Goal: Task Accomplishment & Management: Use online tool/utility

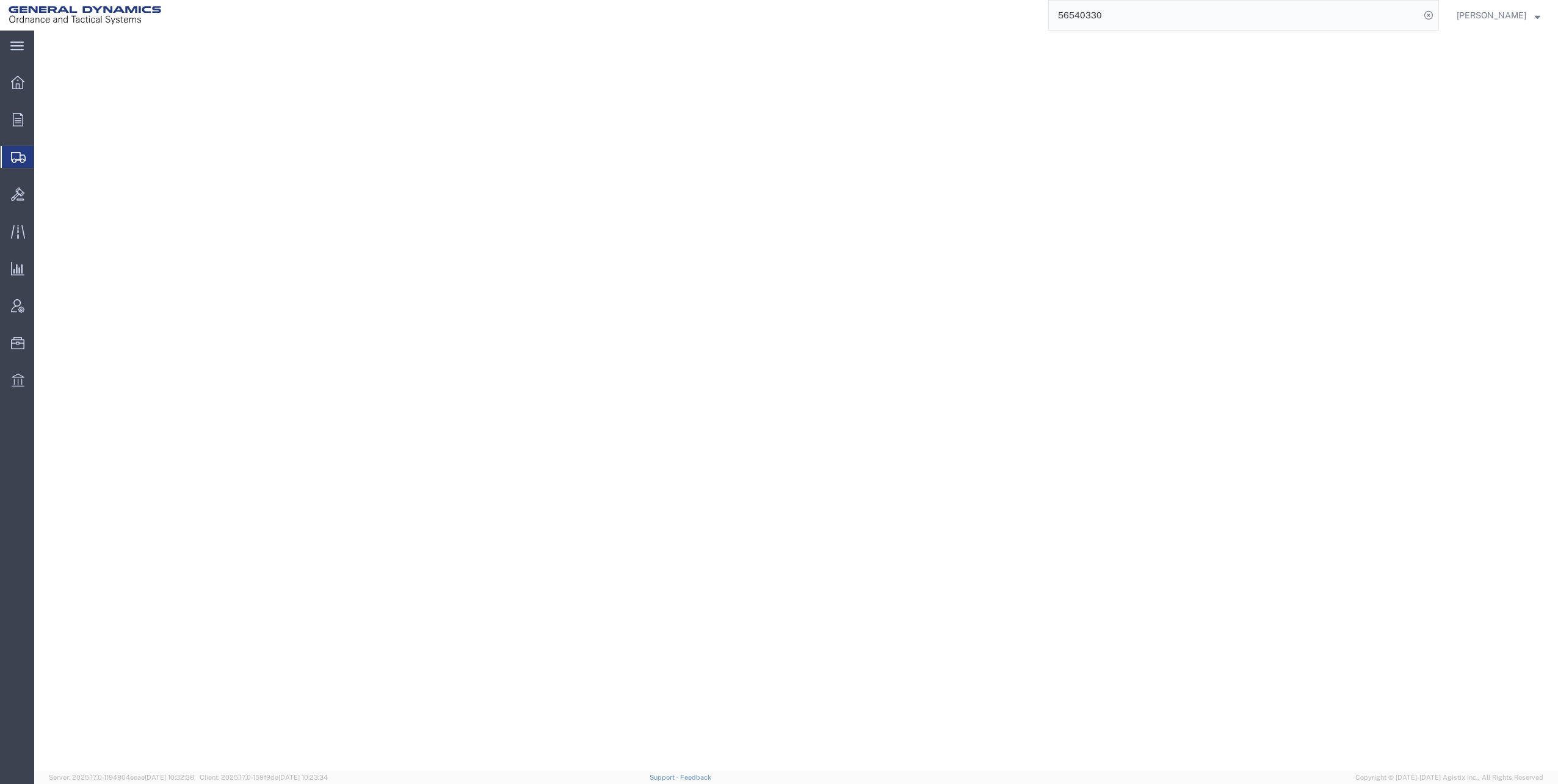
select select "PSNS"
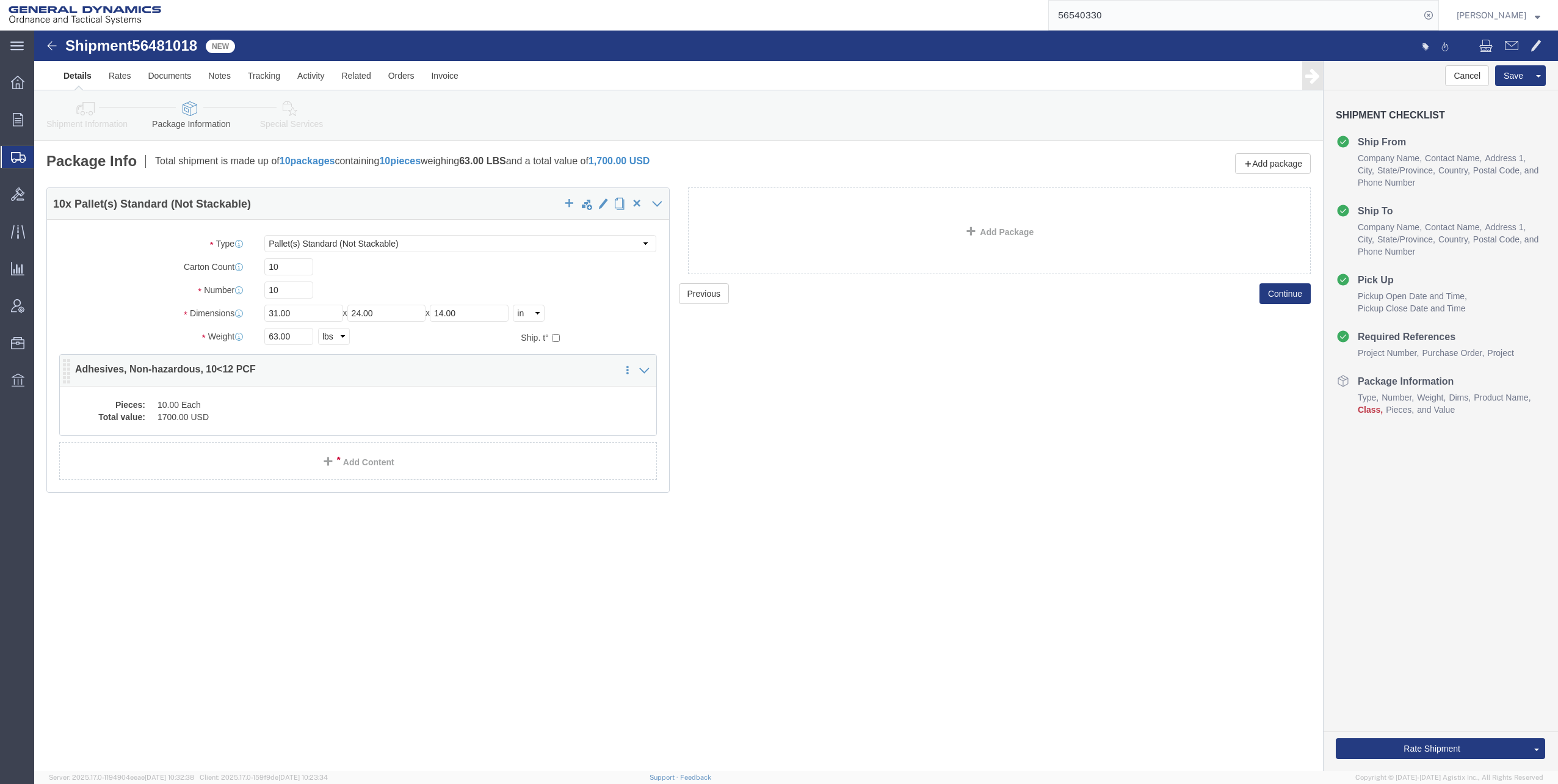
click dl "Pieces: 10.00 Each Total value: 1700.00 USD"
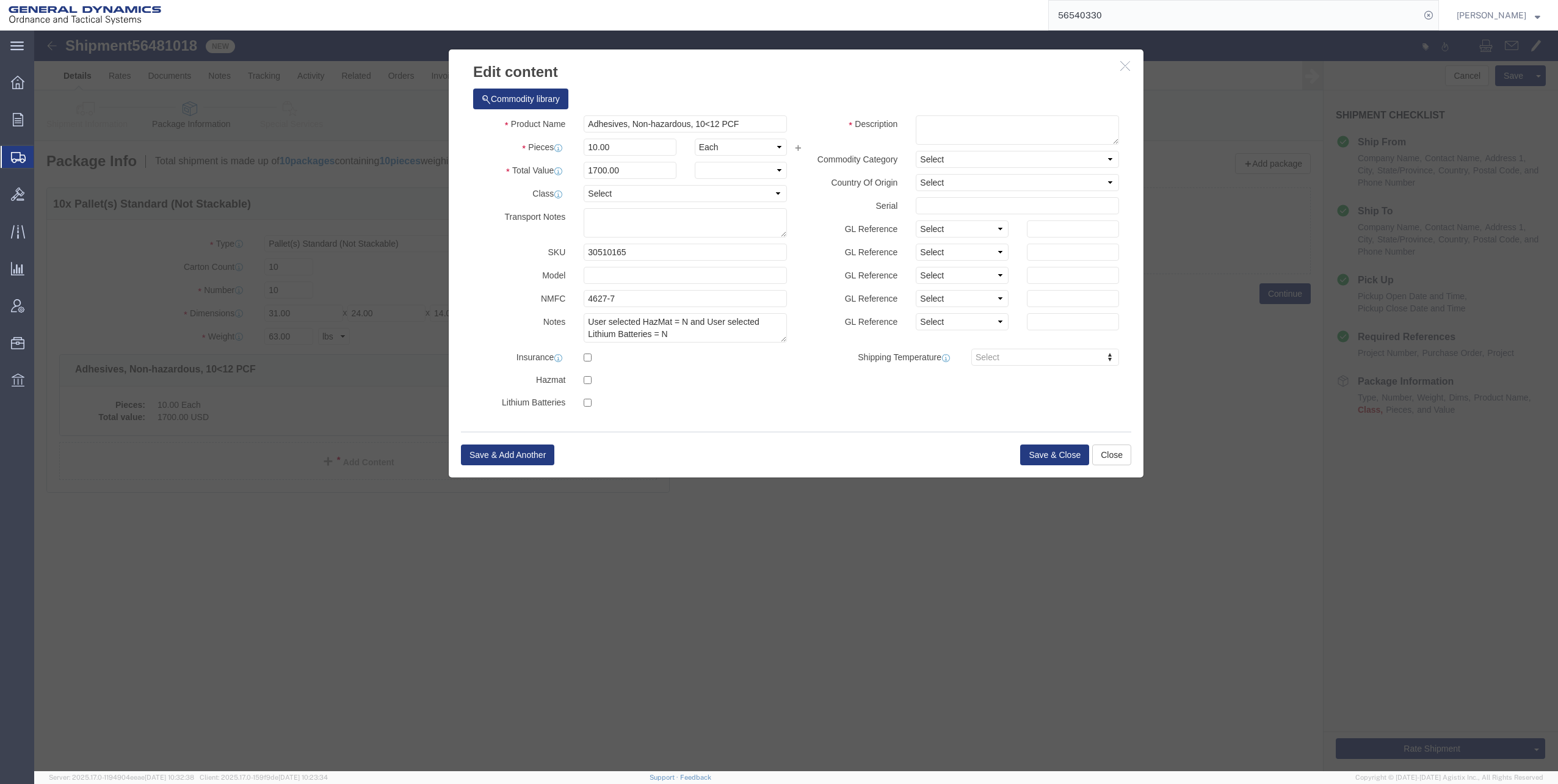
drag, startPoint x: 318, startPoint y: 380, endPoint x: 307, endPoint y: 379, distance: 11.0
click div
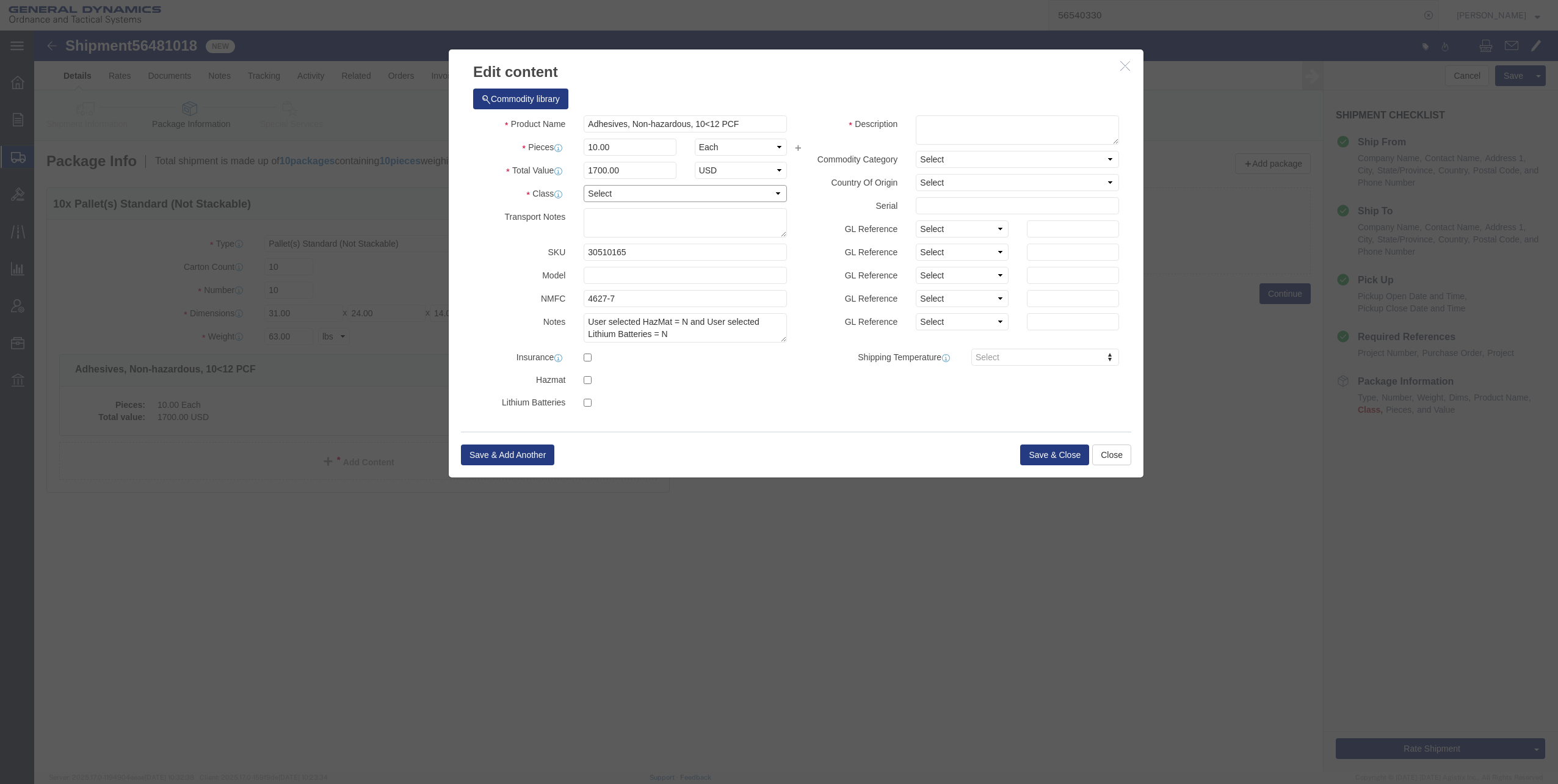
click select "Select 50 55 60 65 70 85 92.5 100 125 175 250 300 400"
select select "70"
click select "Select 50 55 60 65 70 85 92.5 100 125 175 250 300 400"
click button "Save & Close"
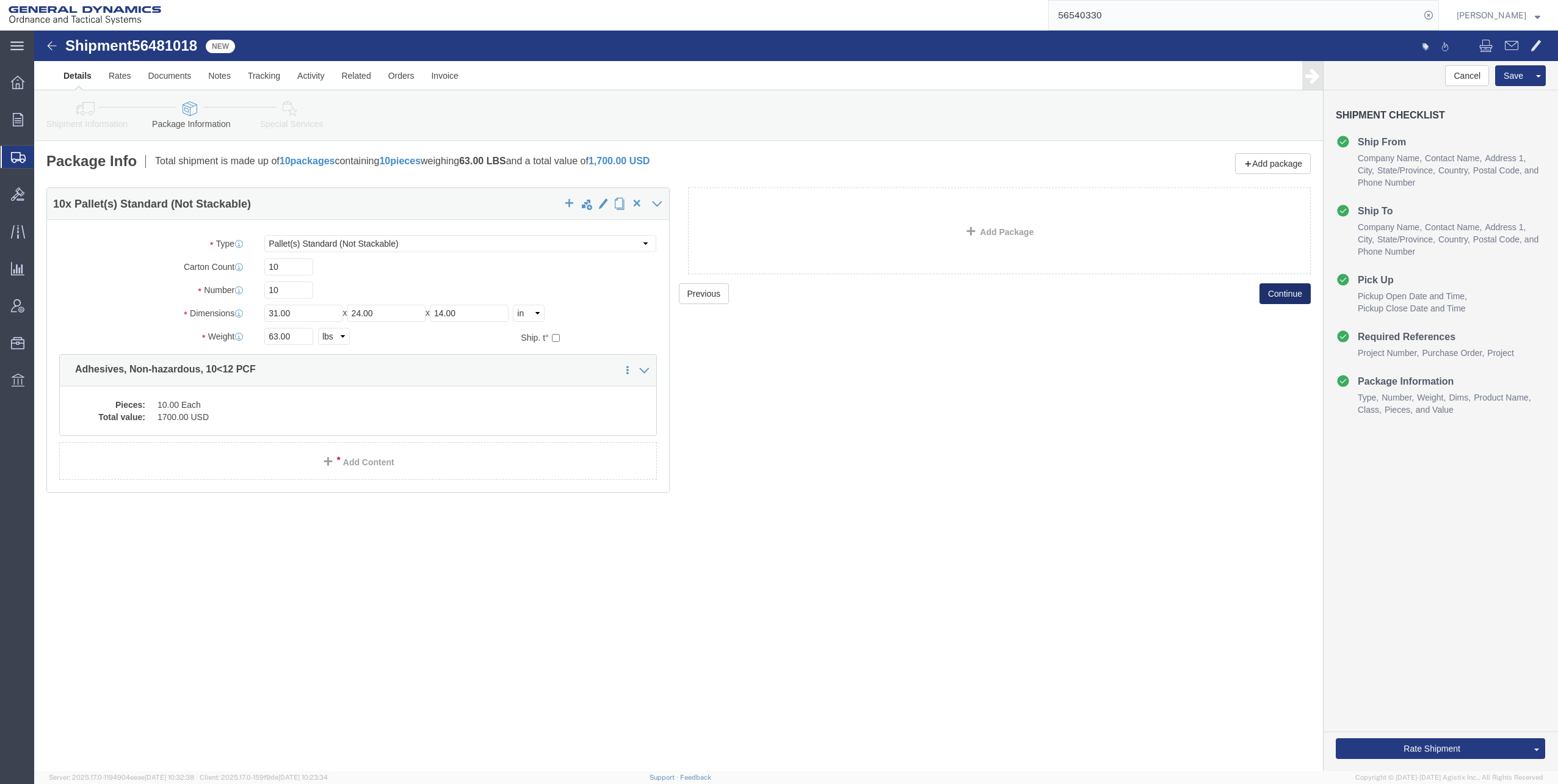
click button "Continue"
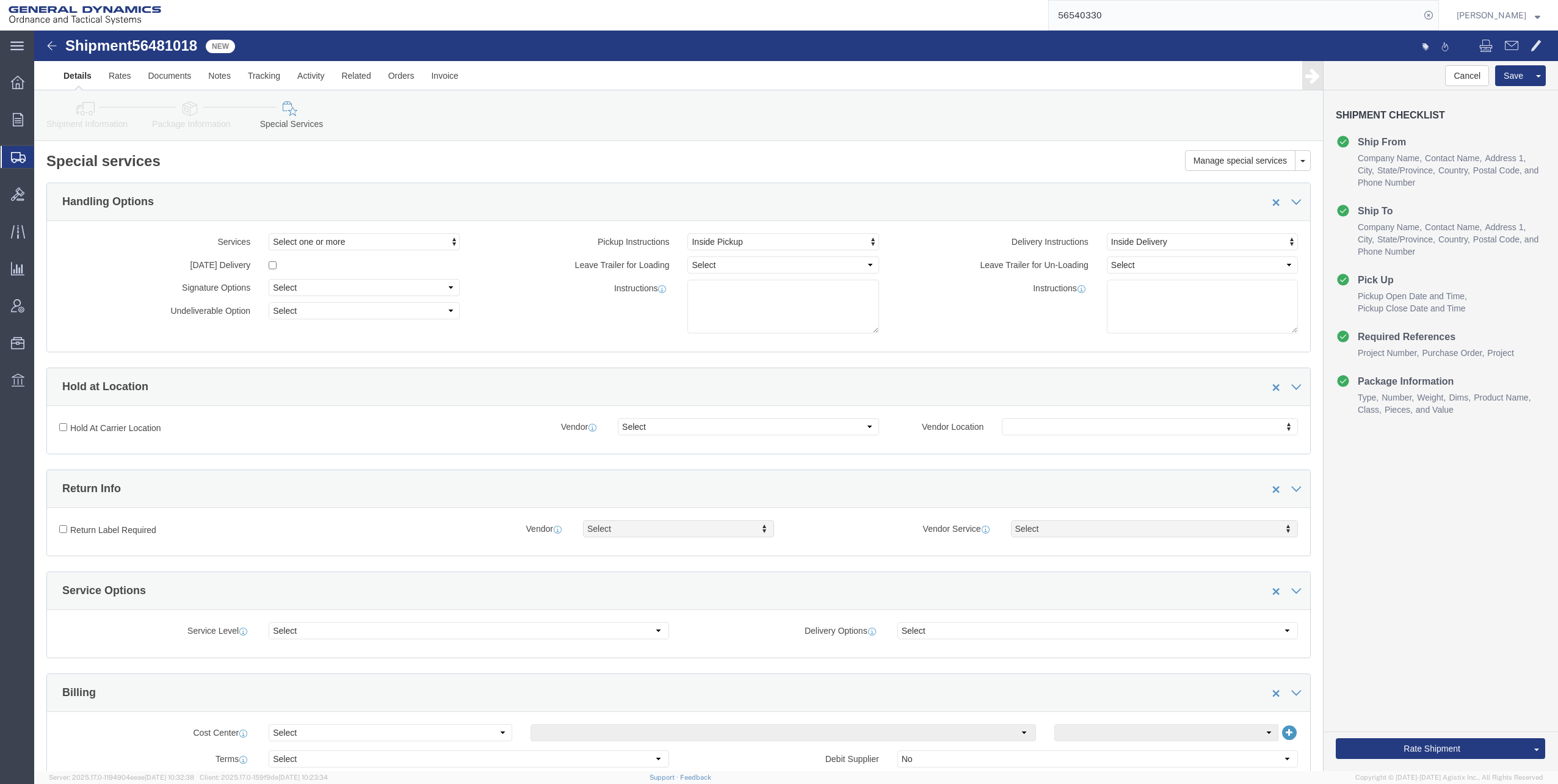
click icon
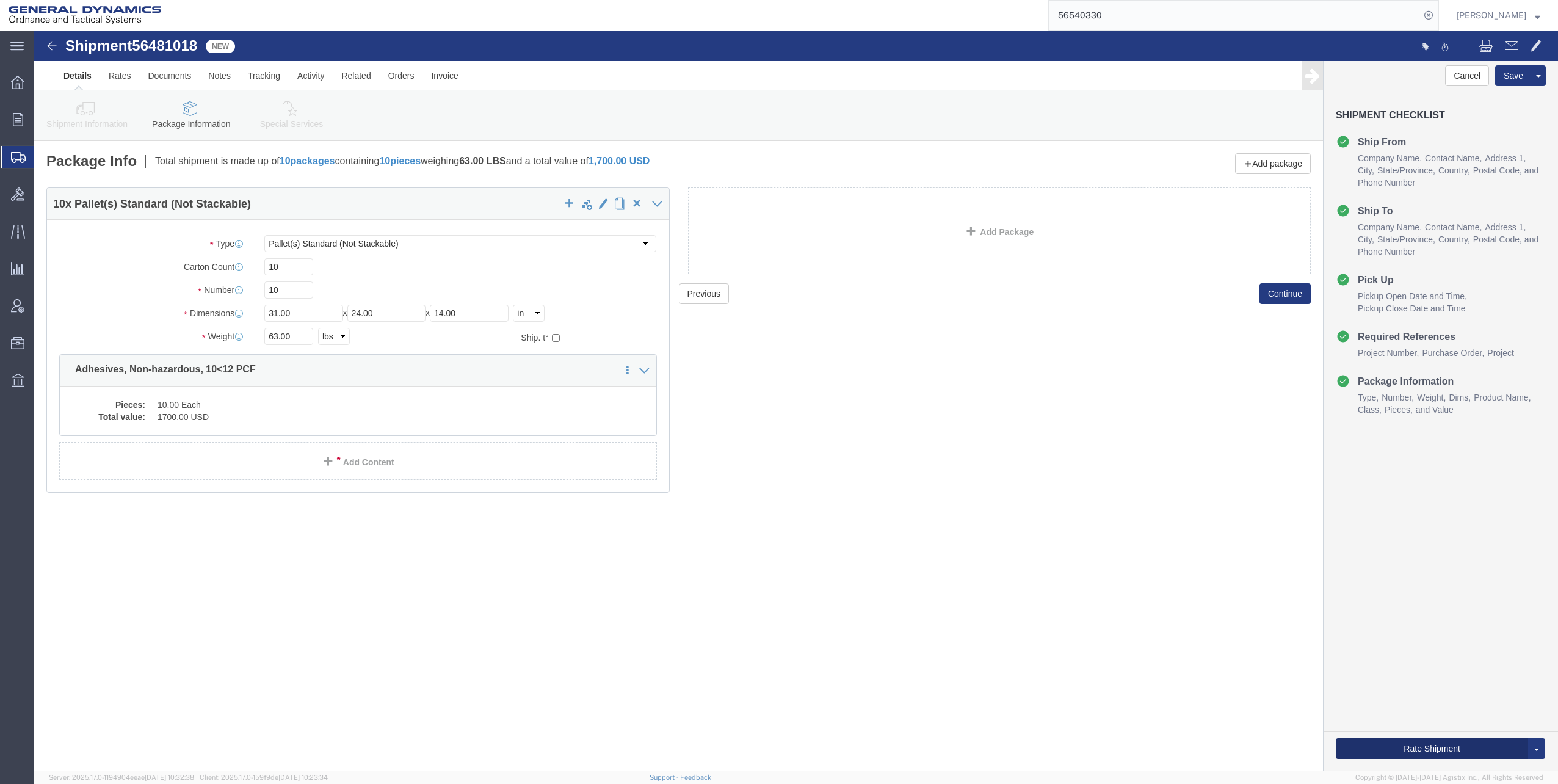
click button "Rate Shipment"
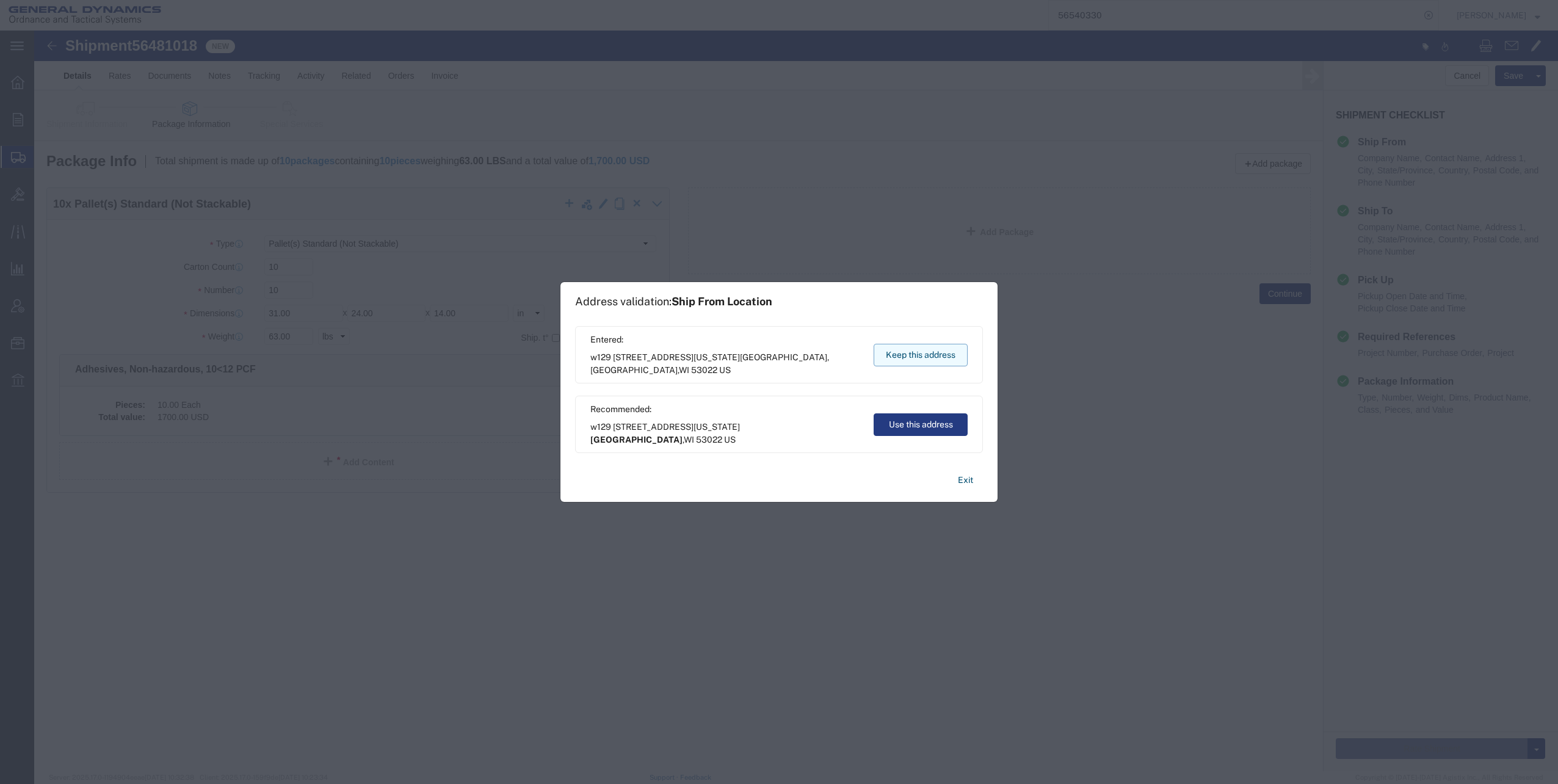
click at [897, 356] on button "Keep this address" at bounding box center [920, 354] width 94 height 23
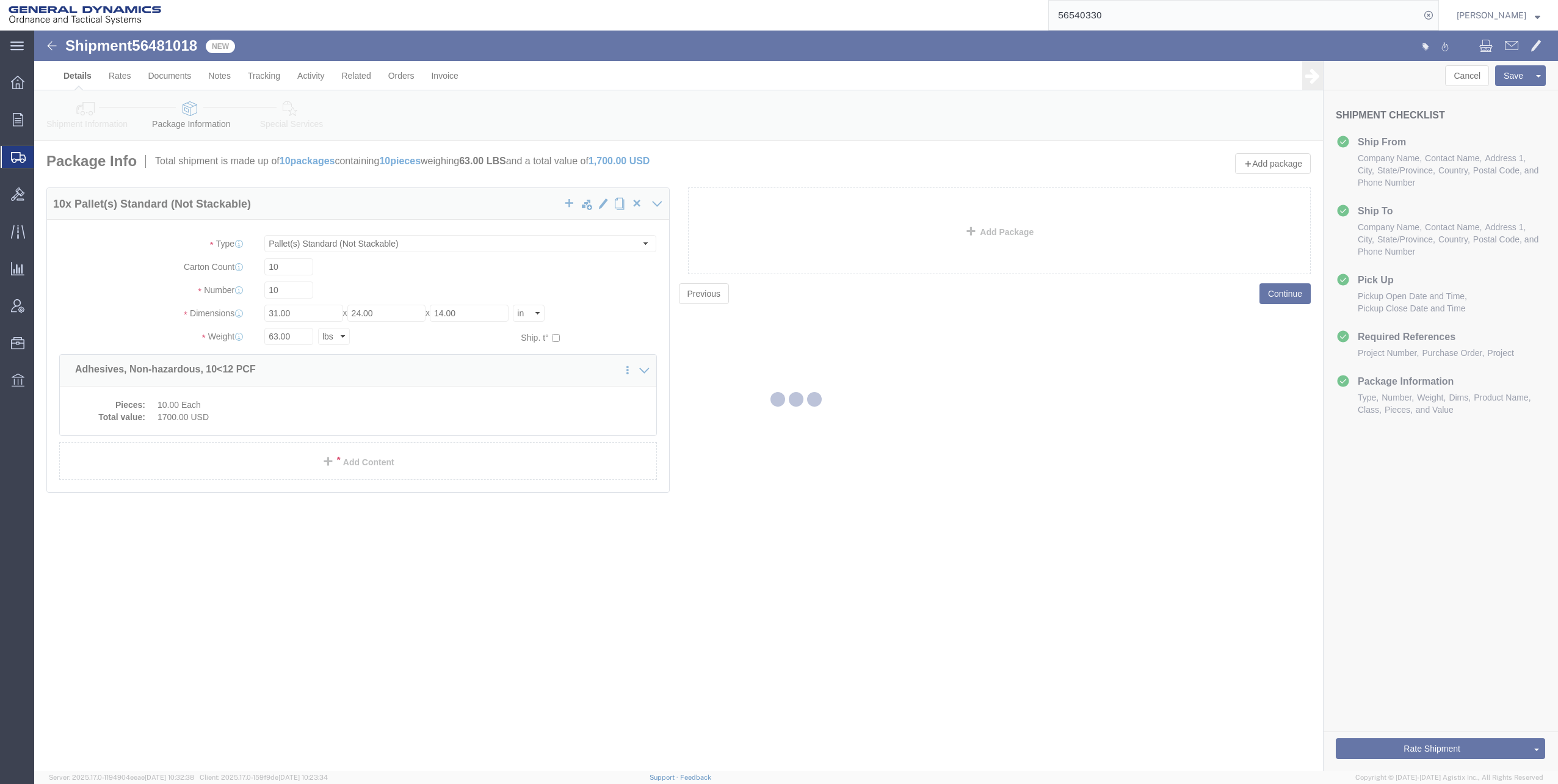
select select "310"
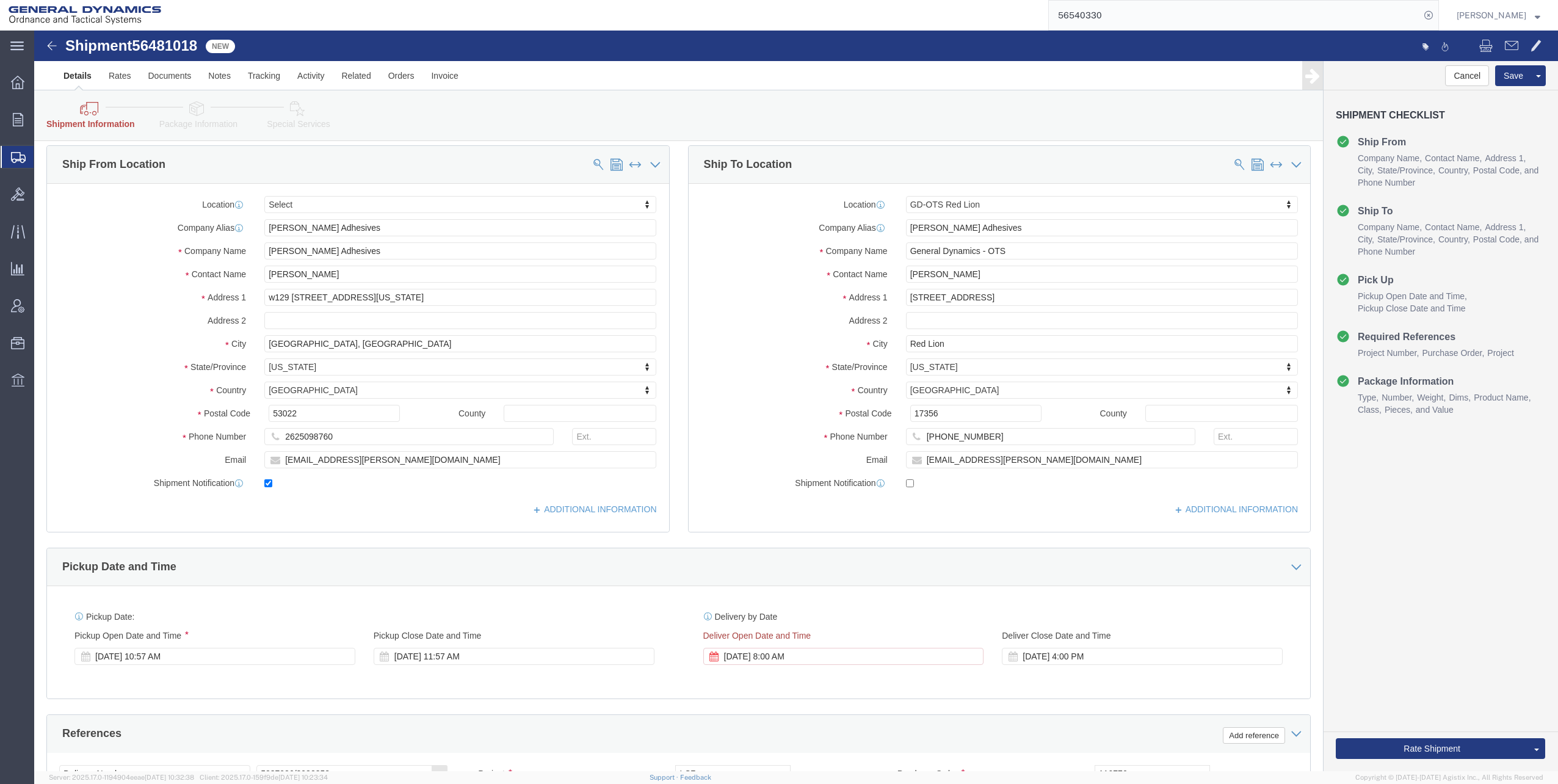
scroll to position [61, 0]
click div "[DATE] 8:00 AM"
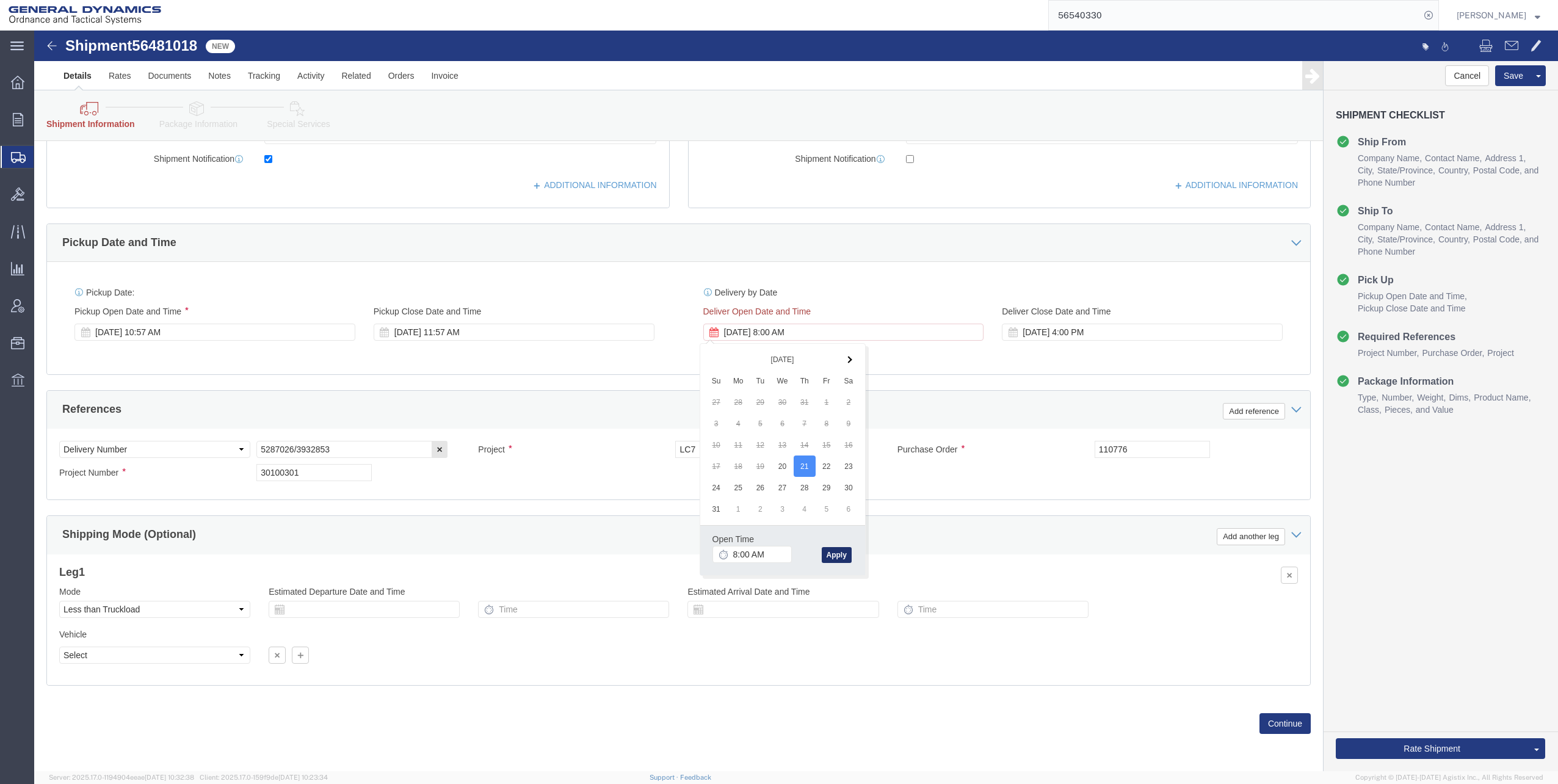
click button "Apply"
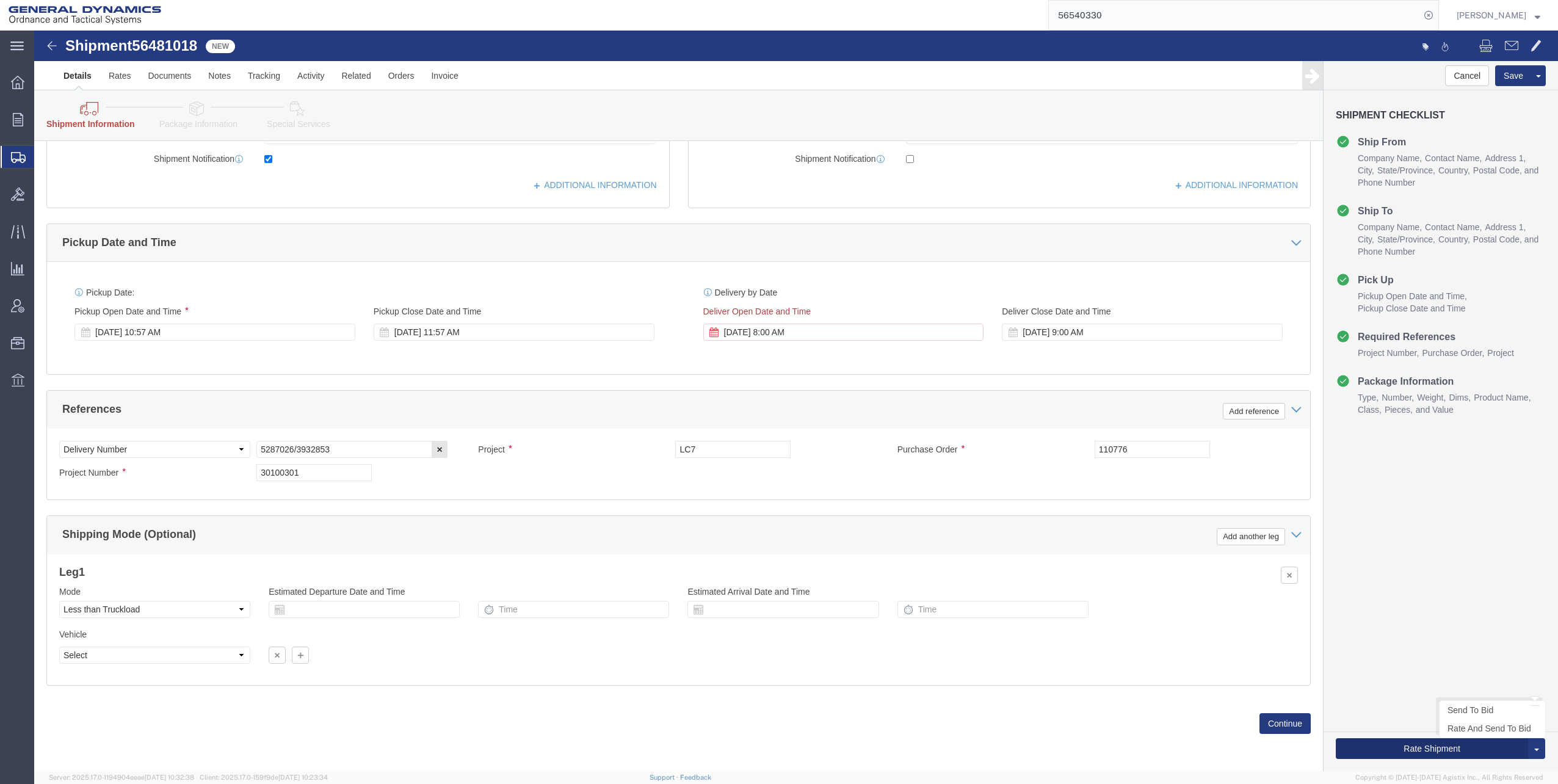
click button "Rate Shipment"
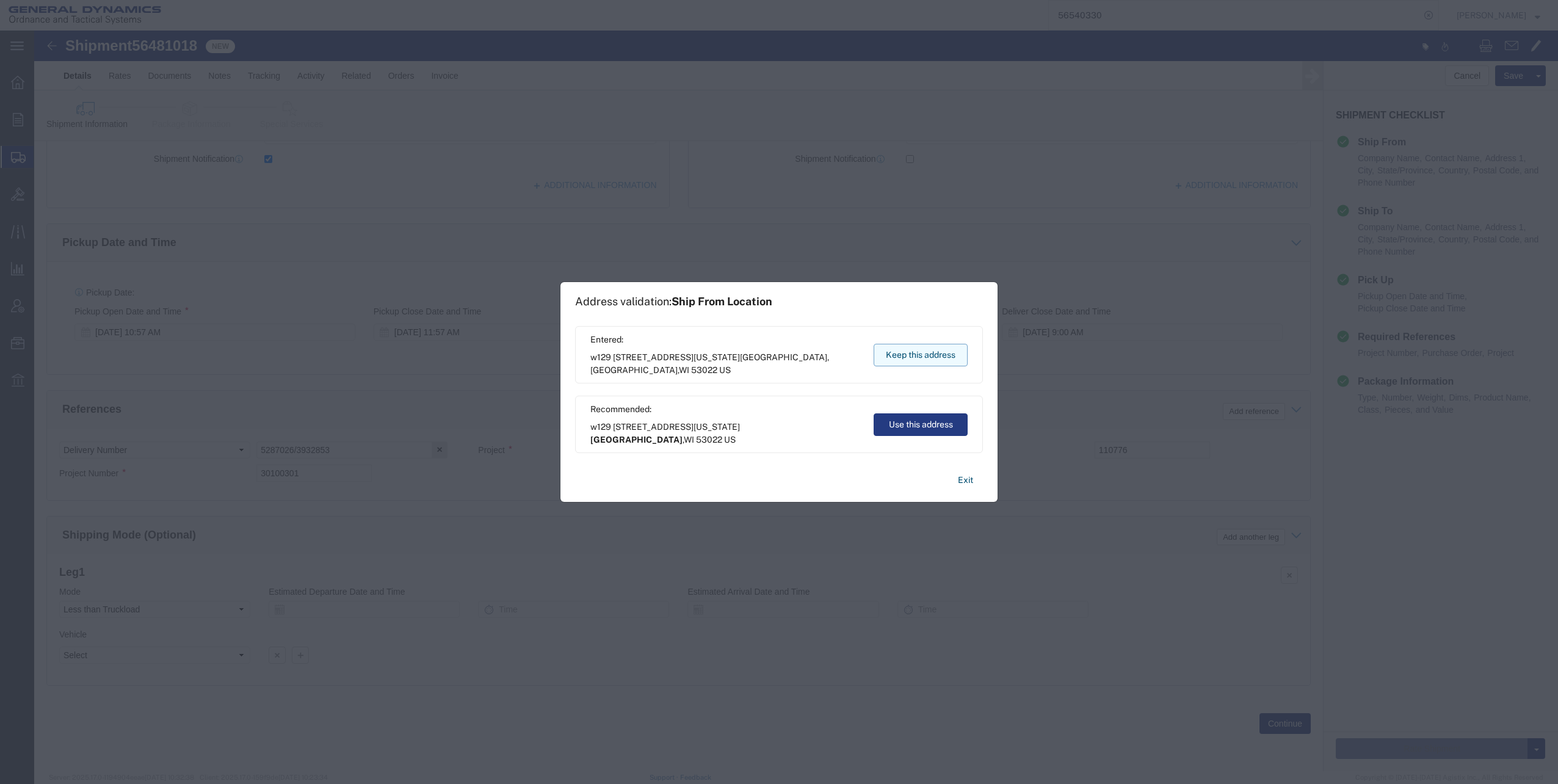
click at [900, 349] on button "Keep this address" at bounding box center [920, 354] width 94 height 23
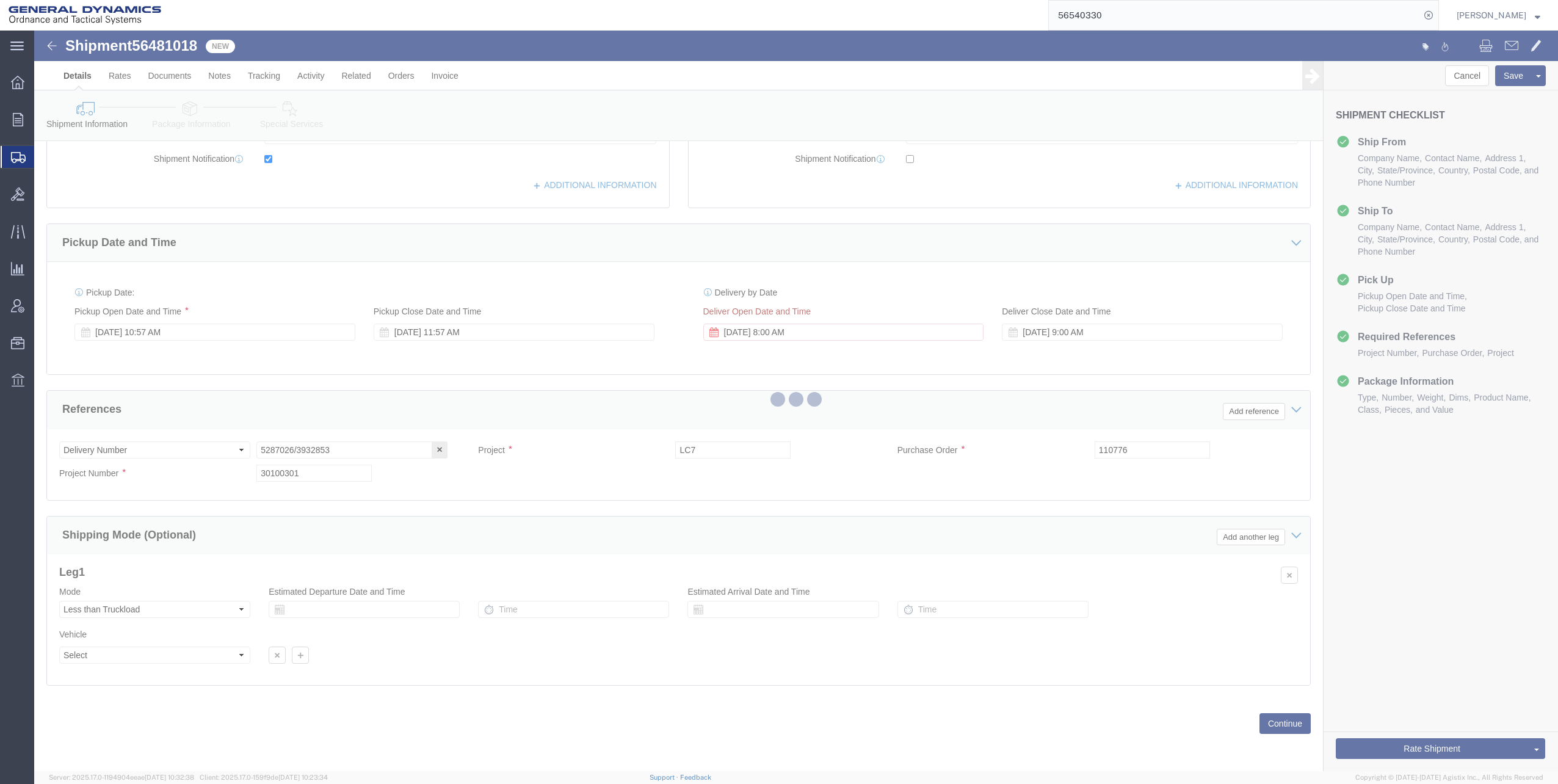
click at [463, 334] on div at bounding box center [795, 401] width 1523 height 740
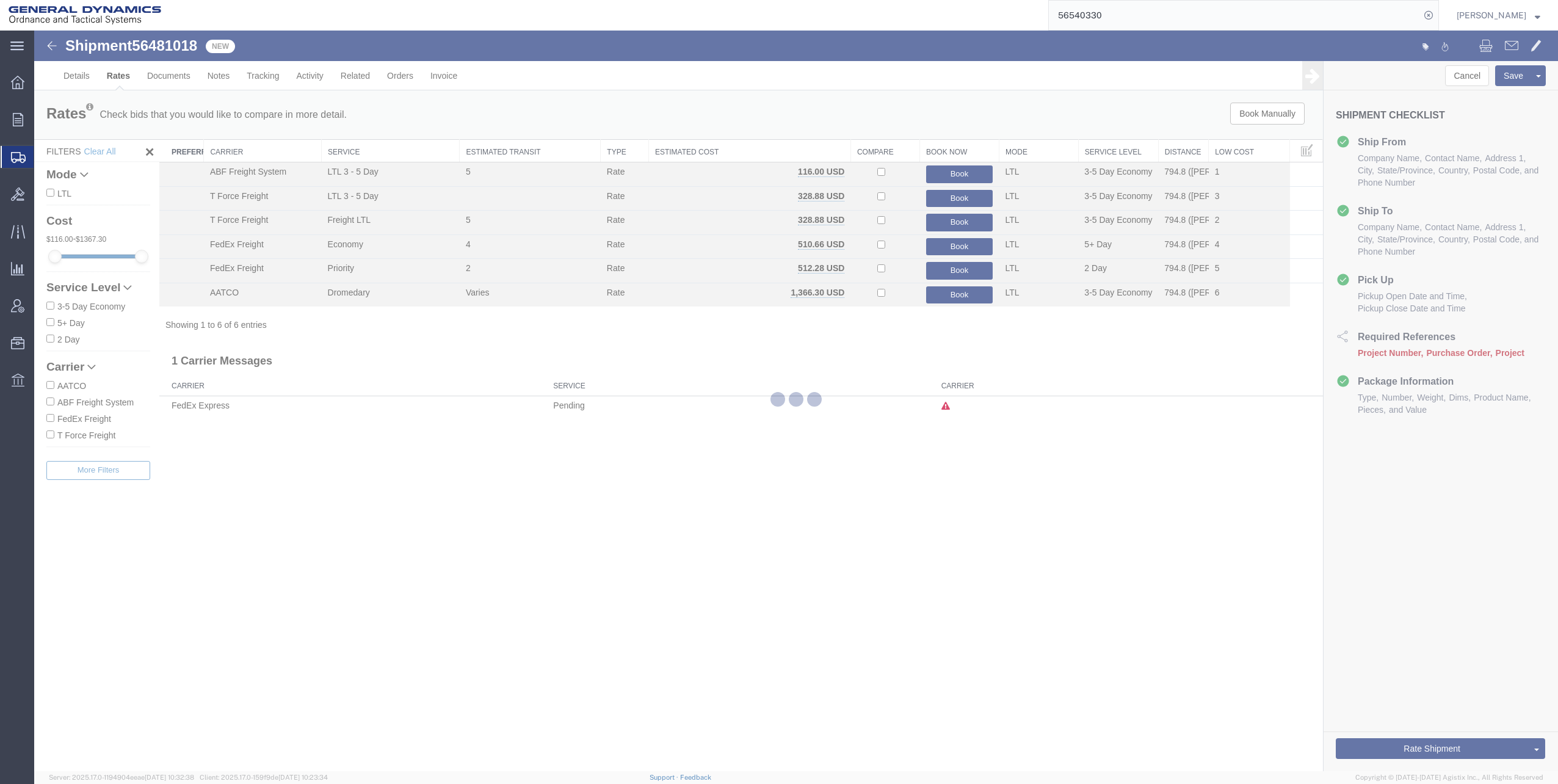
scroll to position [0, 0]
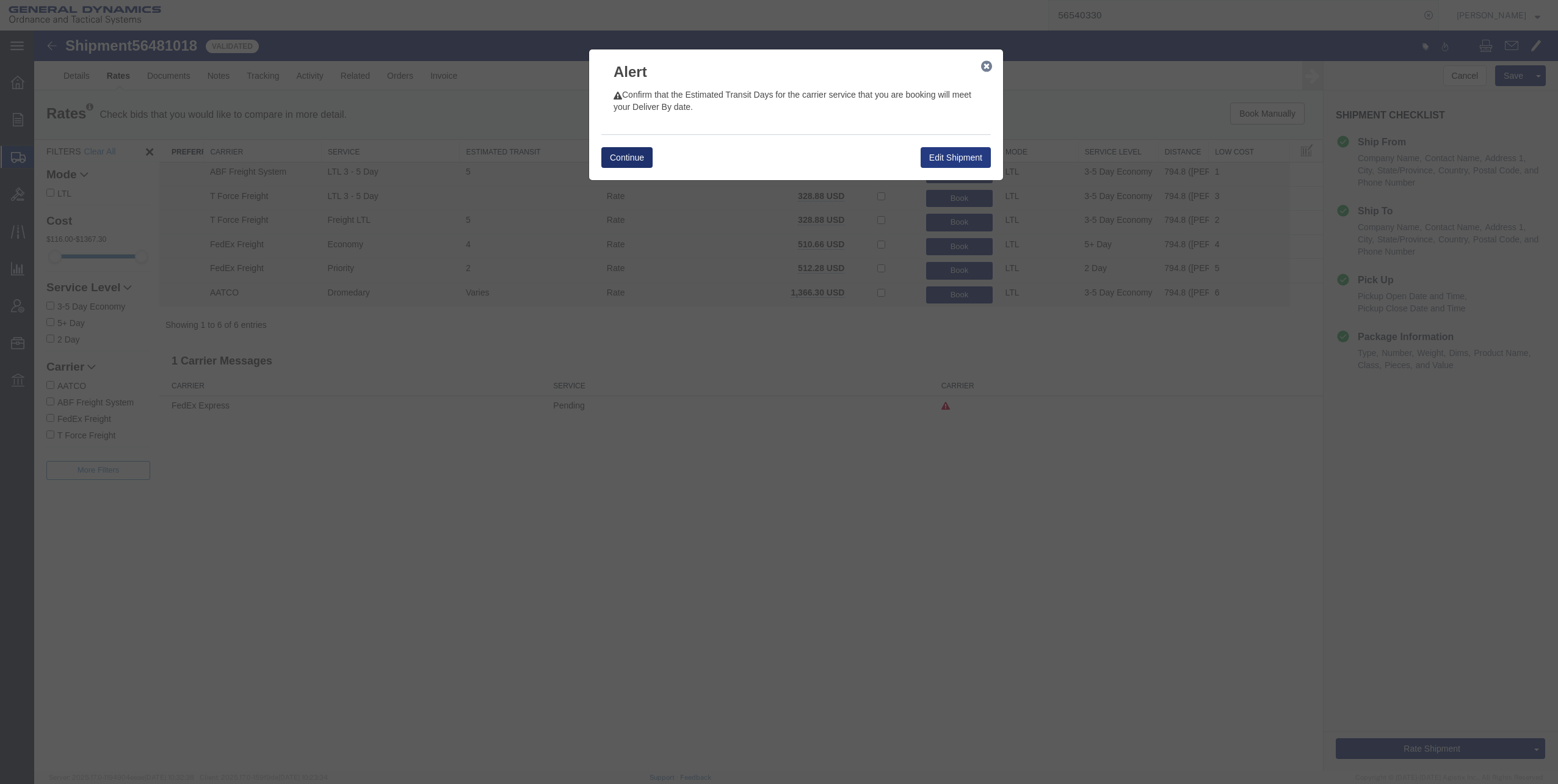
click at [618, 151] on button "Continue" at bounding box center [627, 157] width 51 height 21
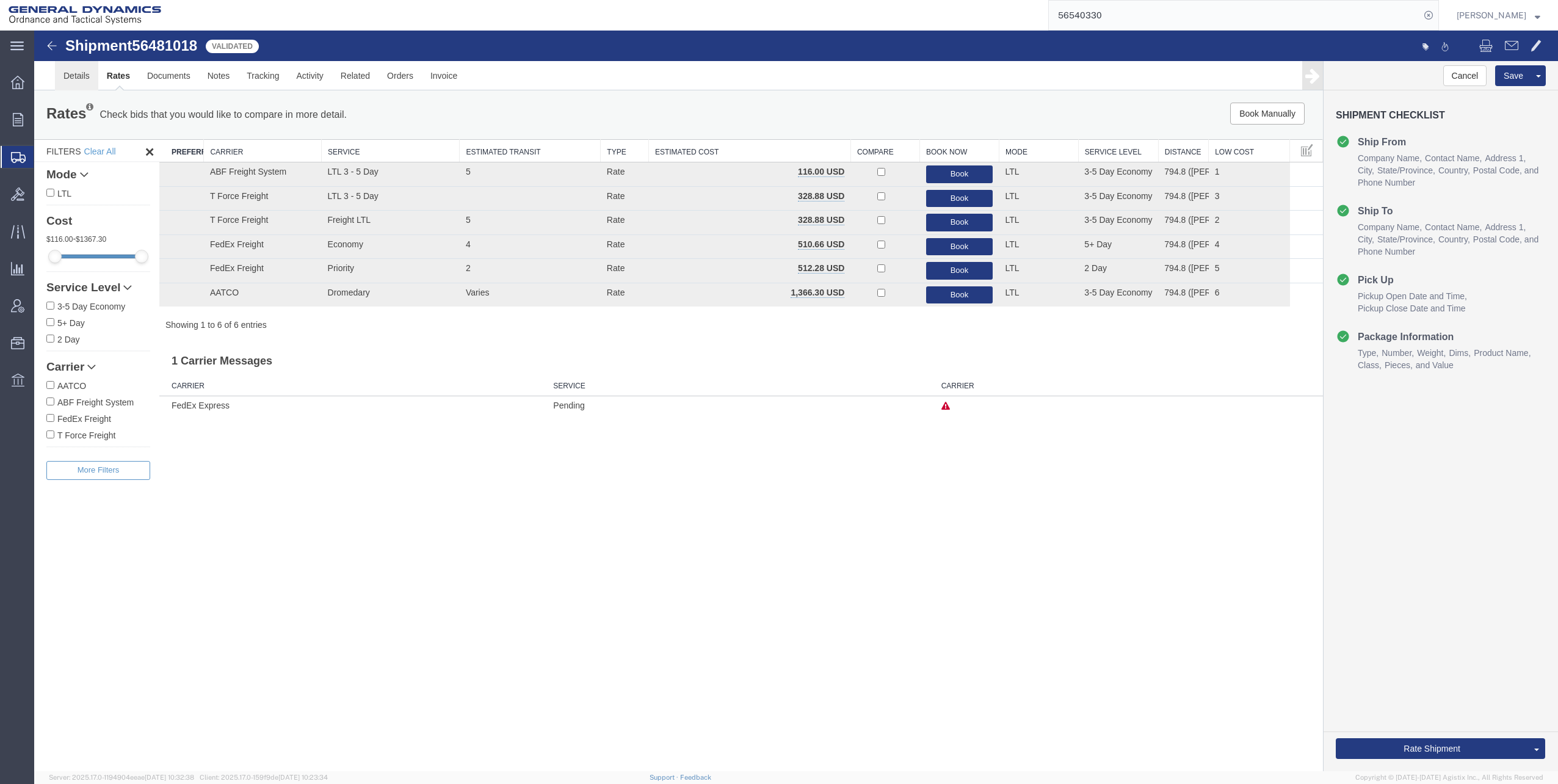
click at [70, 77] on link "Details" at bounding box center [77, 75] width 44 height 29
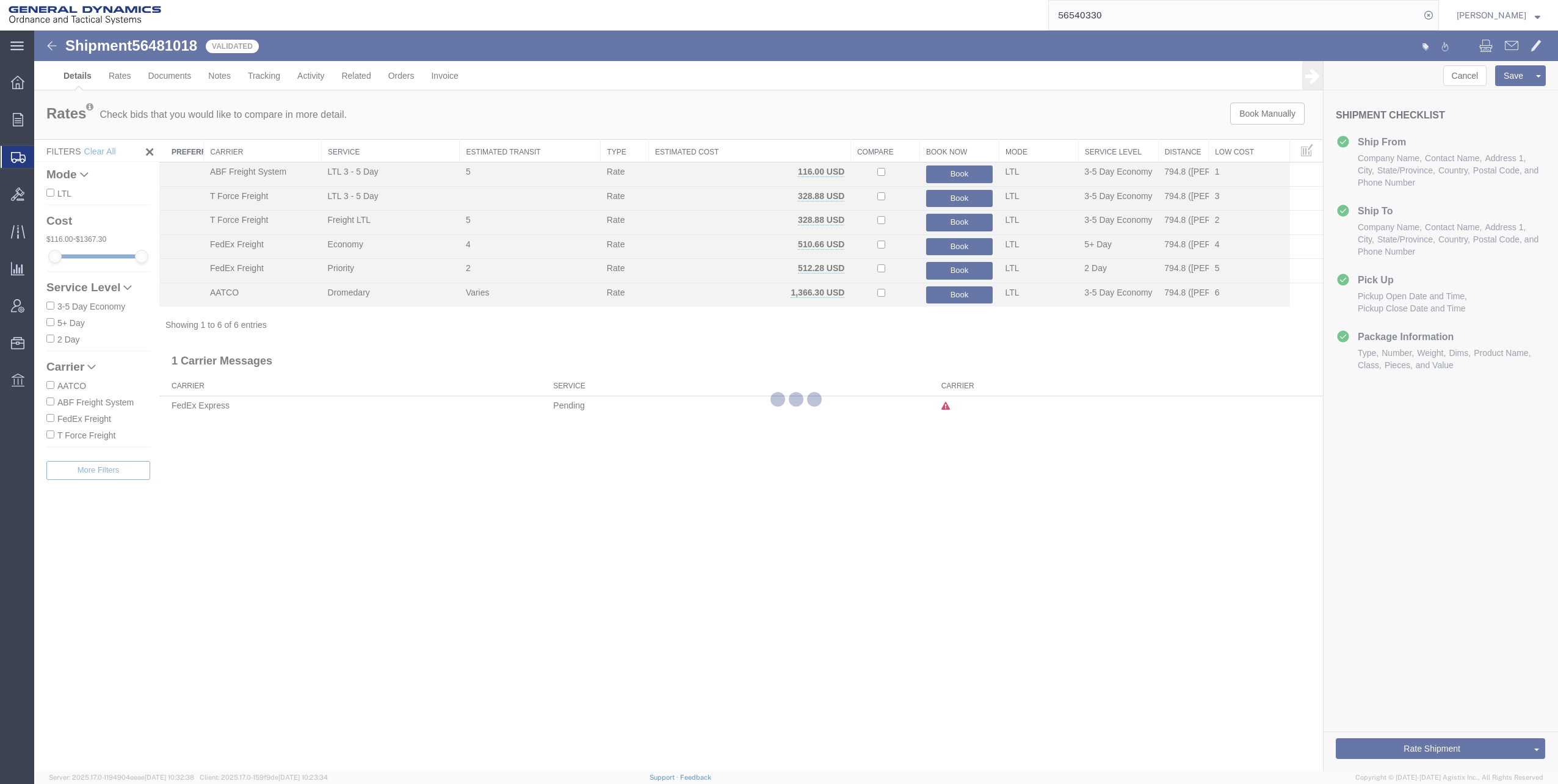
select select "310"
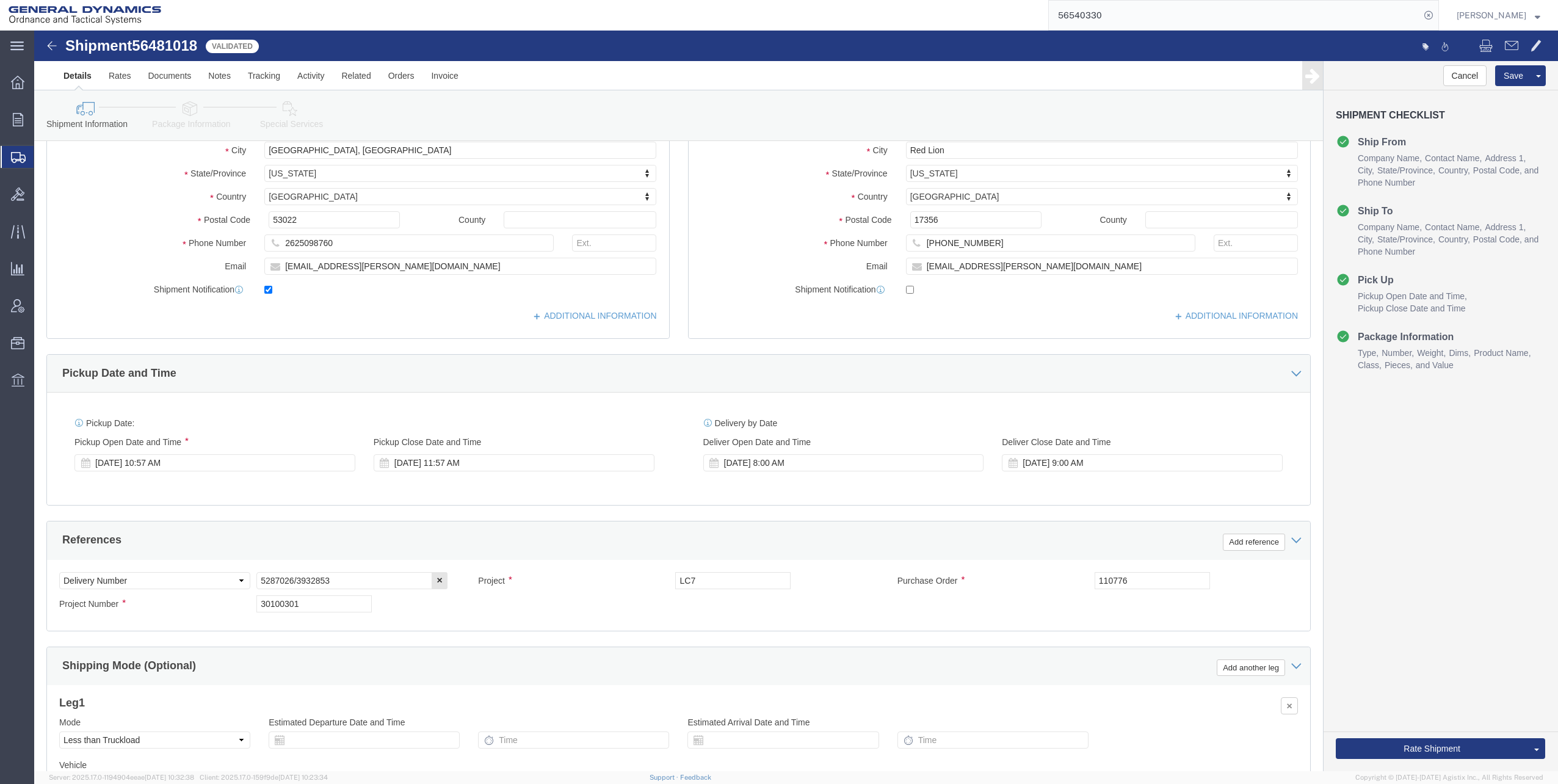
scroll to position [244, 0]
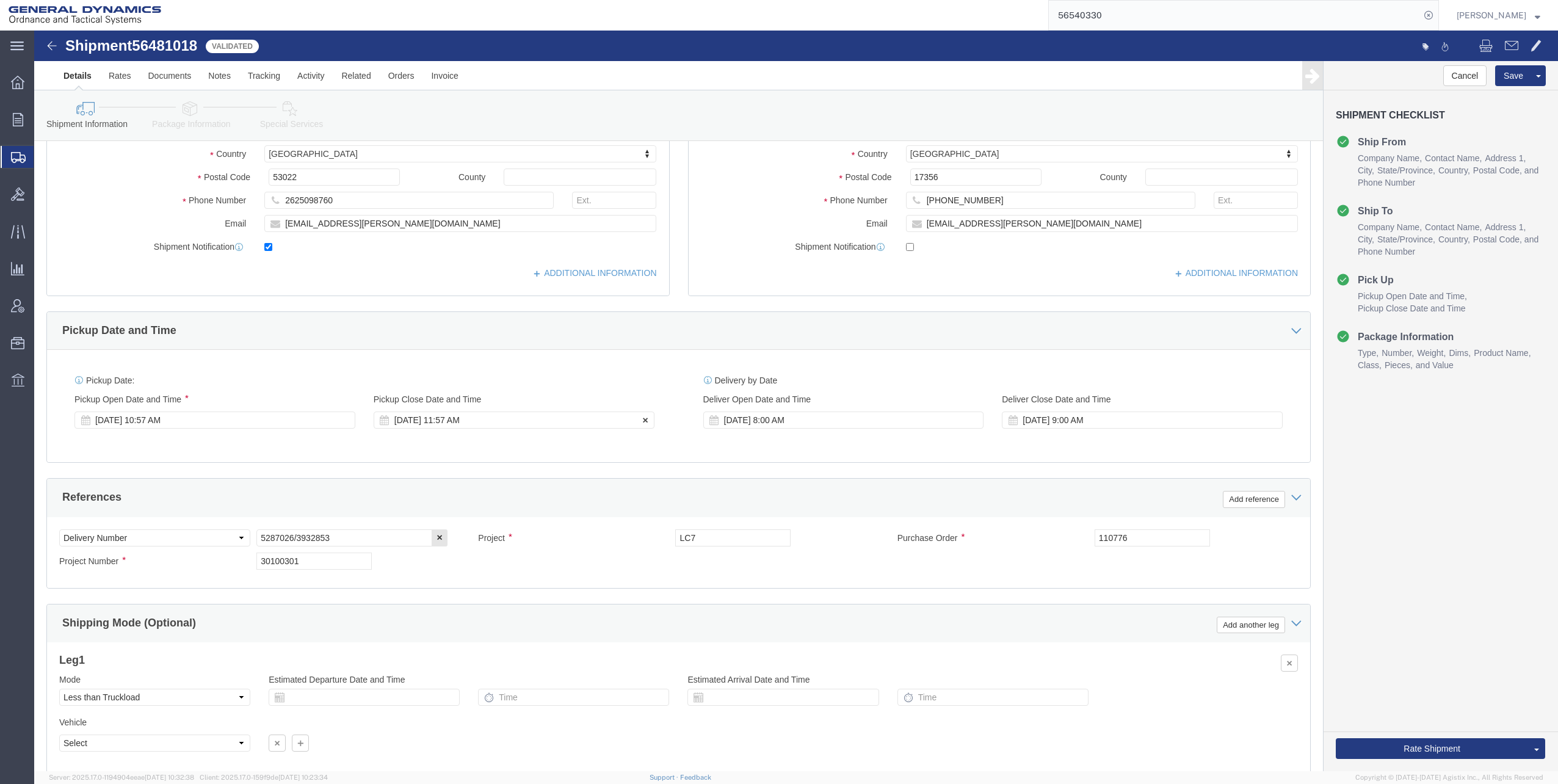
click div "[DATE] 11:57 AM"
type input "4:00 PM"
click button "Apply"
click input "LC7"
type input "LC7 FY23 - M1002/M865"
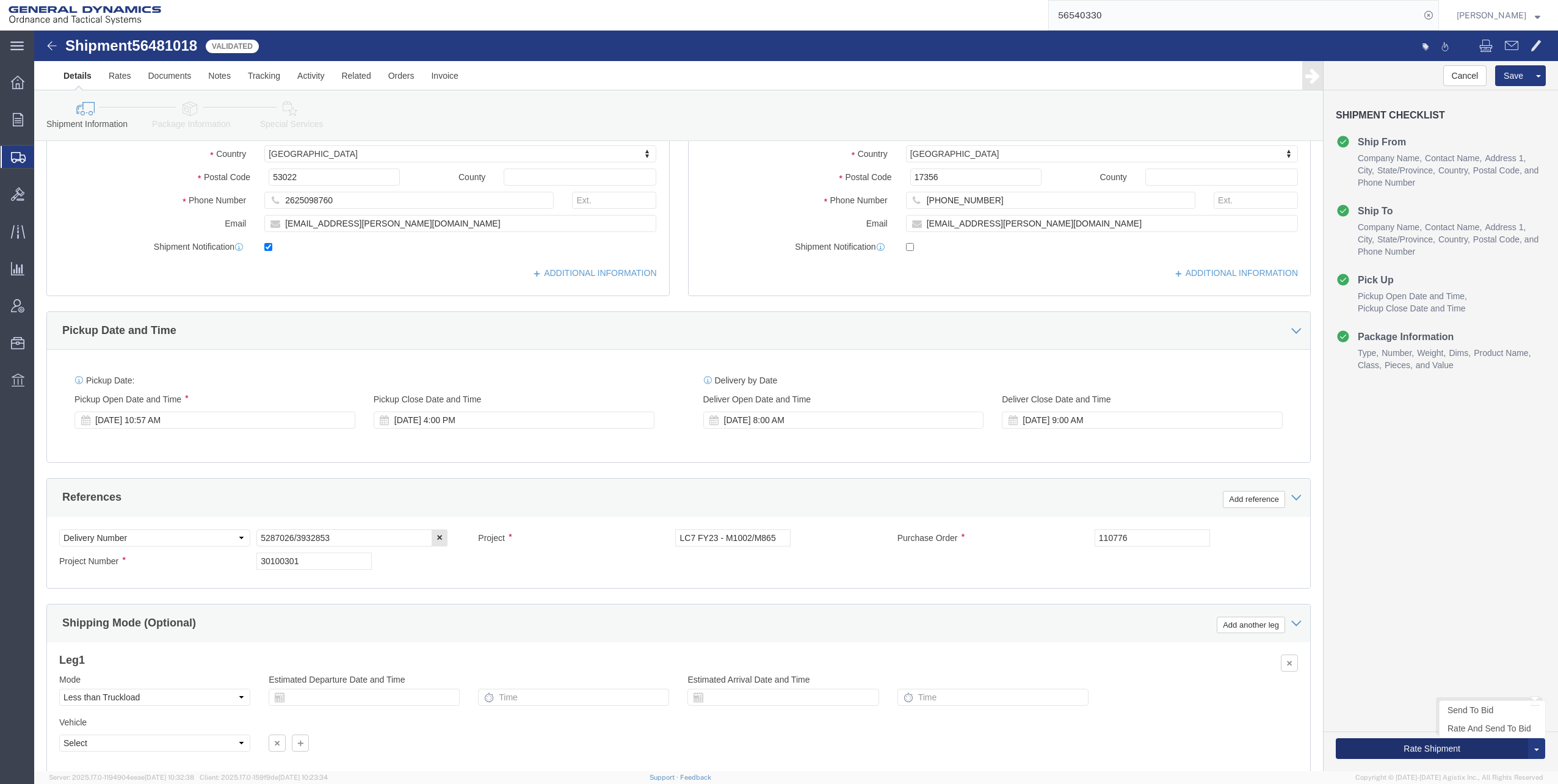
click button "Rate Shipment"
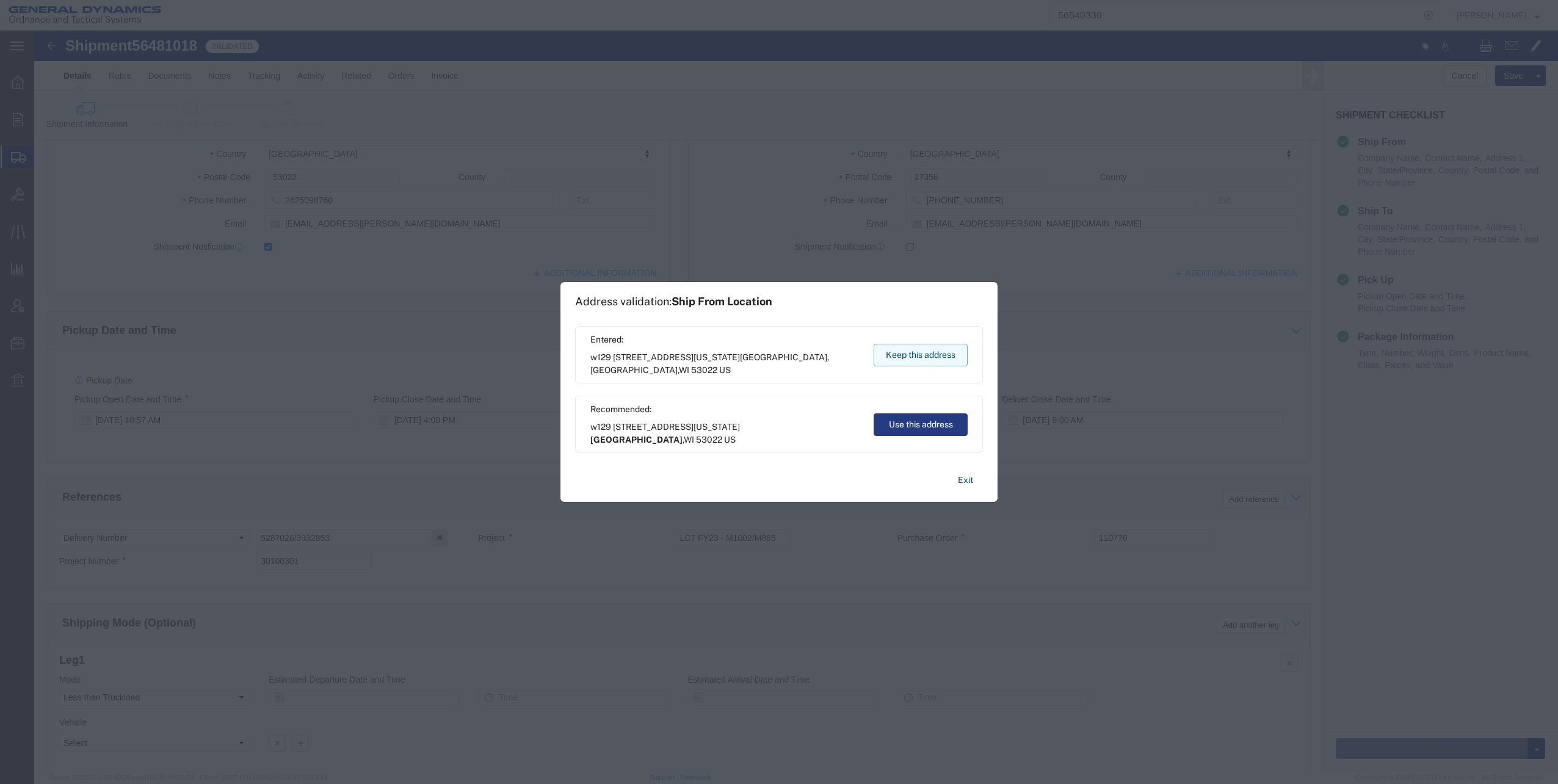
click at [925, 349] on button "Keep this address" at bounding box center [920, 354] width 94 height 23
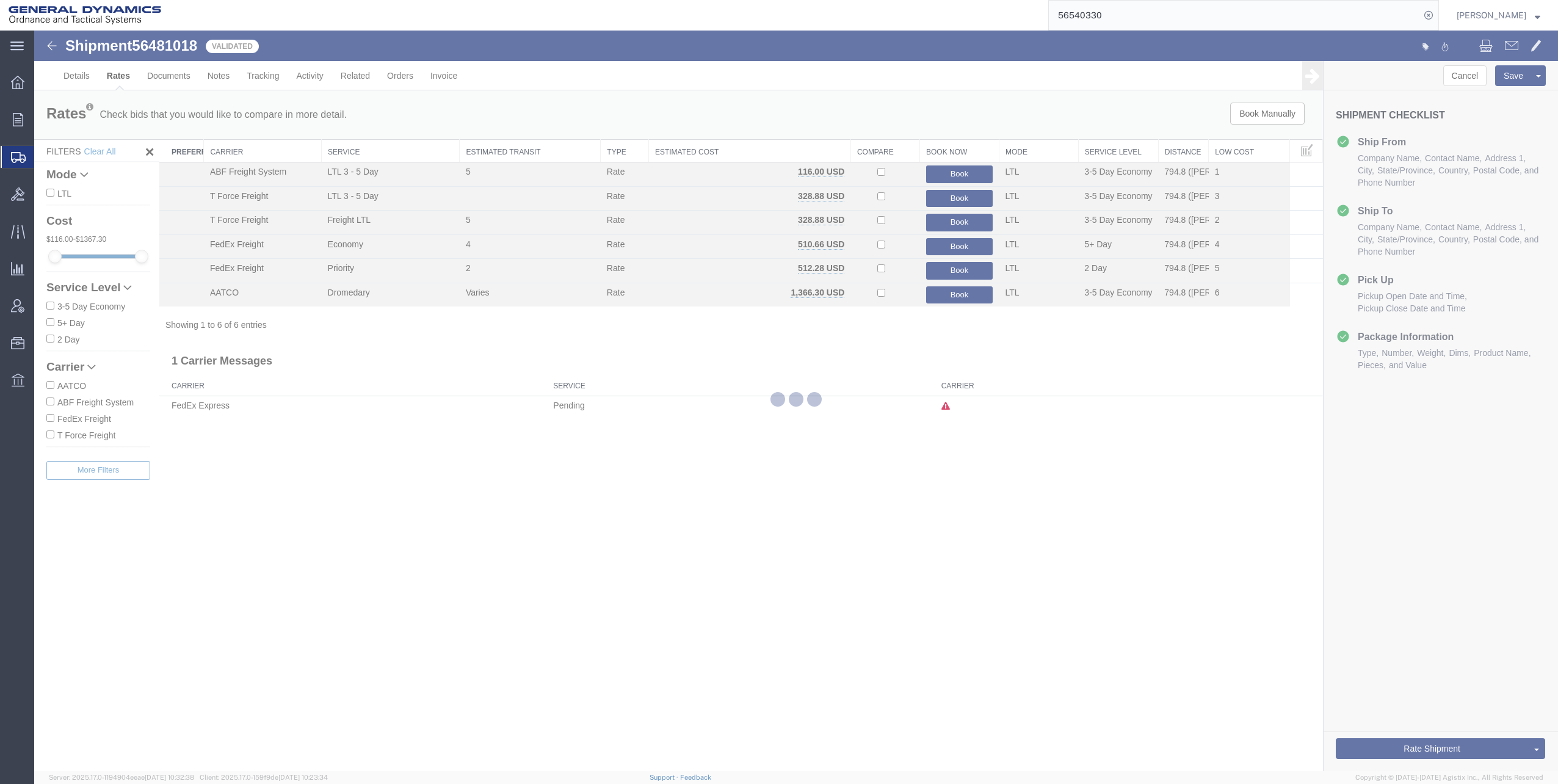
scroll to position [0, 0]
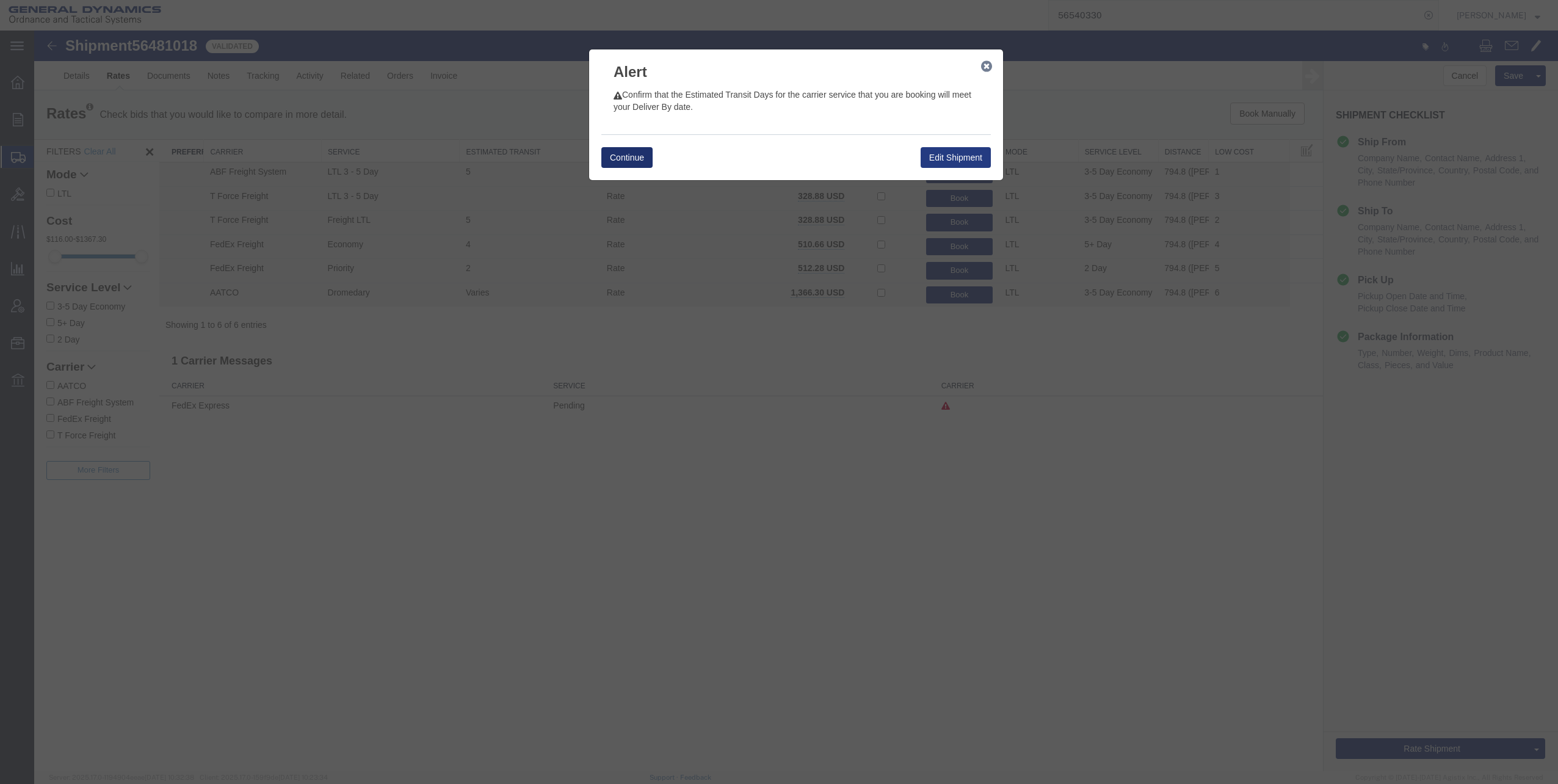
click at [620, 157] on button "Continue" at bounding box center [627, 157] width 51 height 21
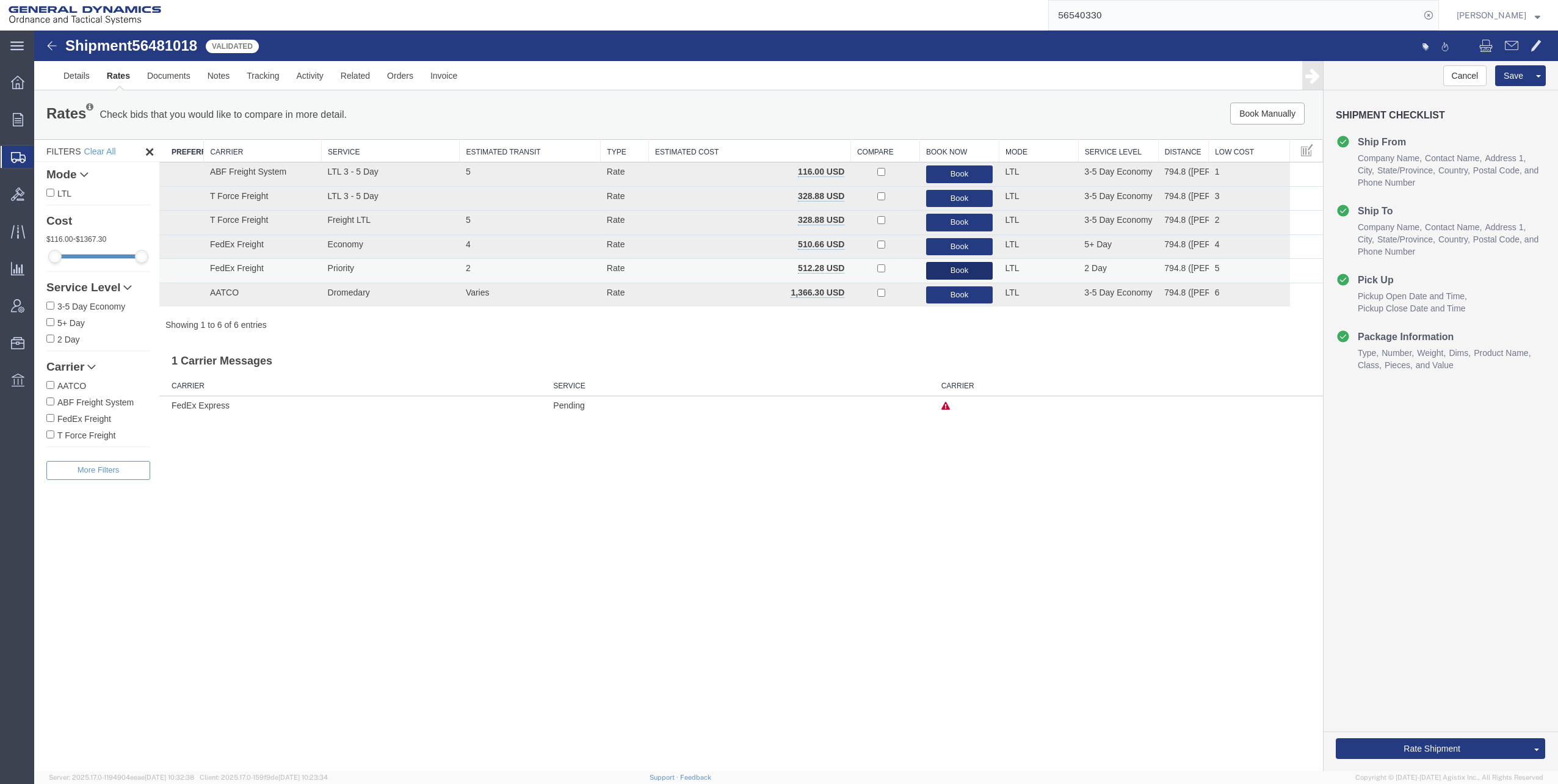
click at [957, 270] on button "Book" at bounding box center [959, 271] width 67 height 18
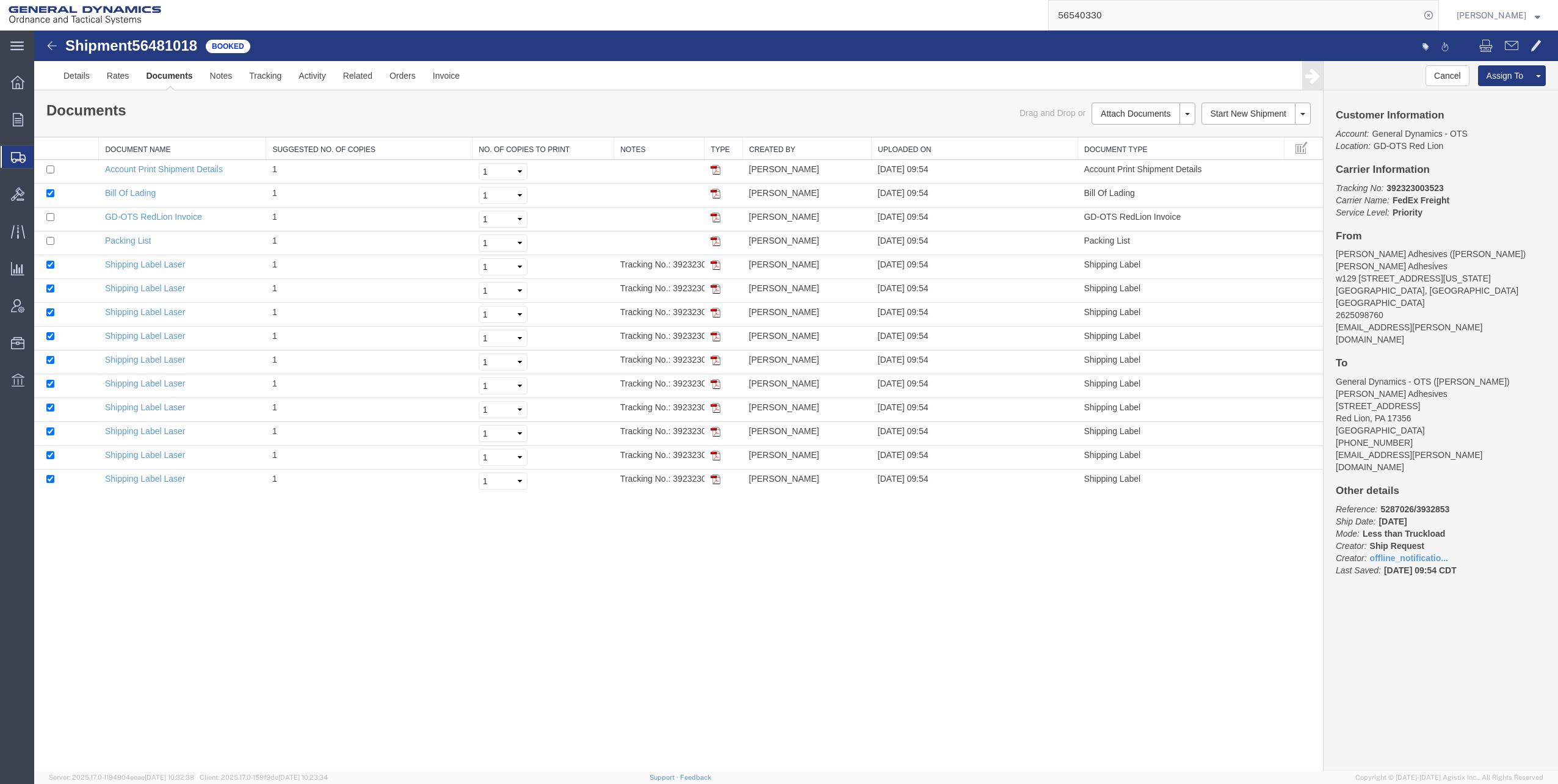
click at [44, 155] on span "Shipments" at bounding box center [39, 156] width 10 height 24
